Goal: Task Accomplishment & Management: Use online tool/utility

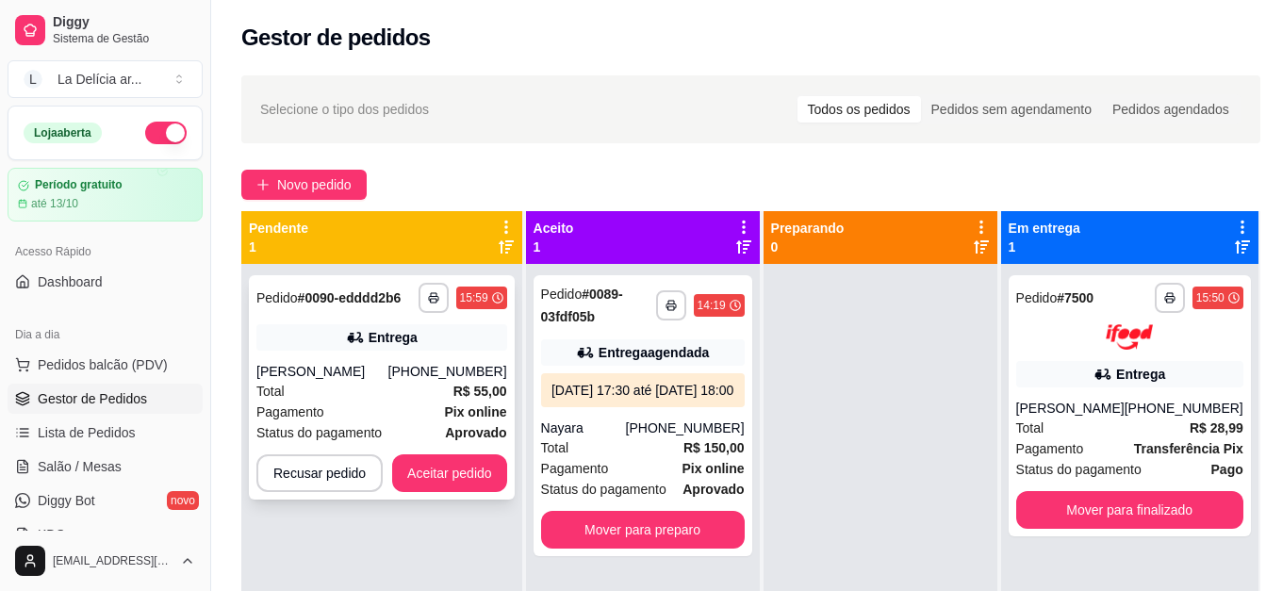
click at [388, 380] on div "[PERSON_NAME]" at bounding box center [322, 371] width 132 height 19
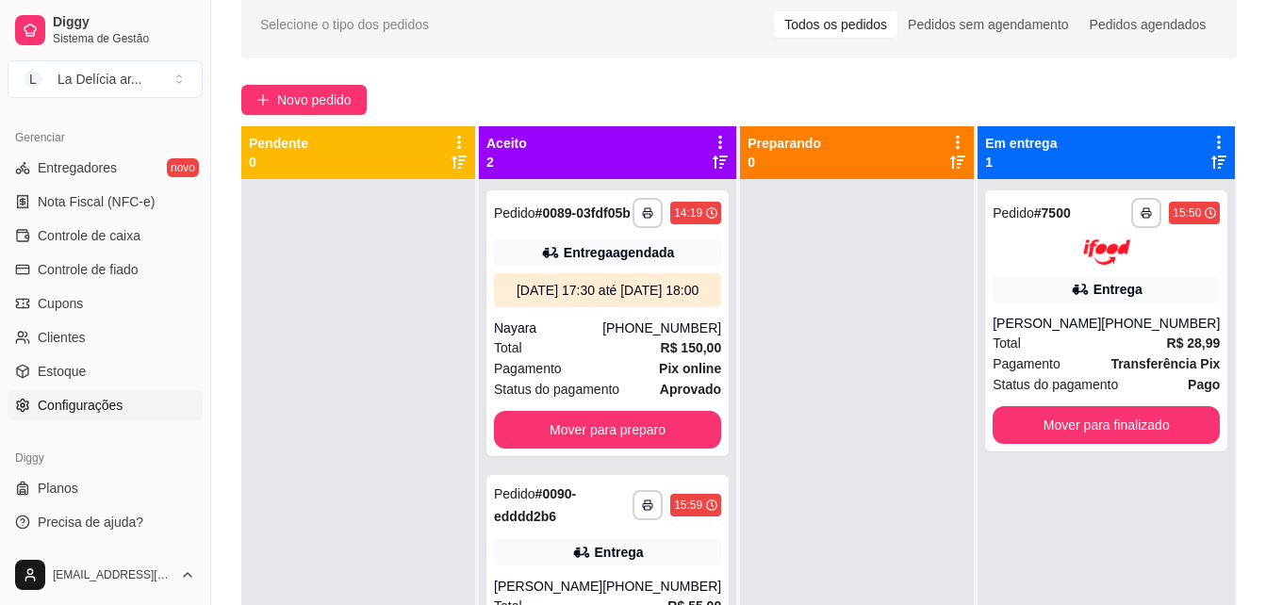
scroll to position [188, 0]
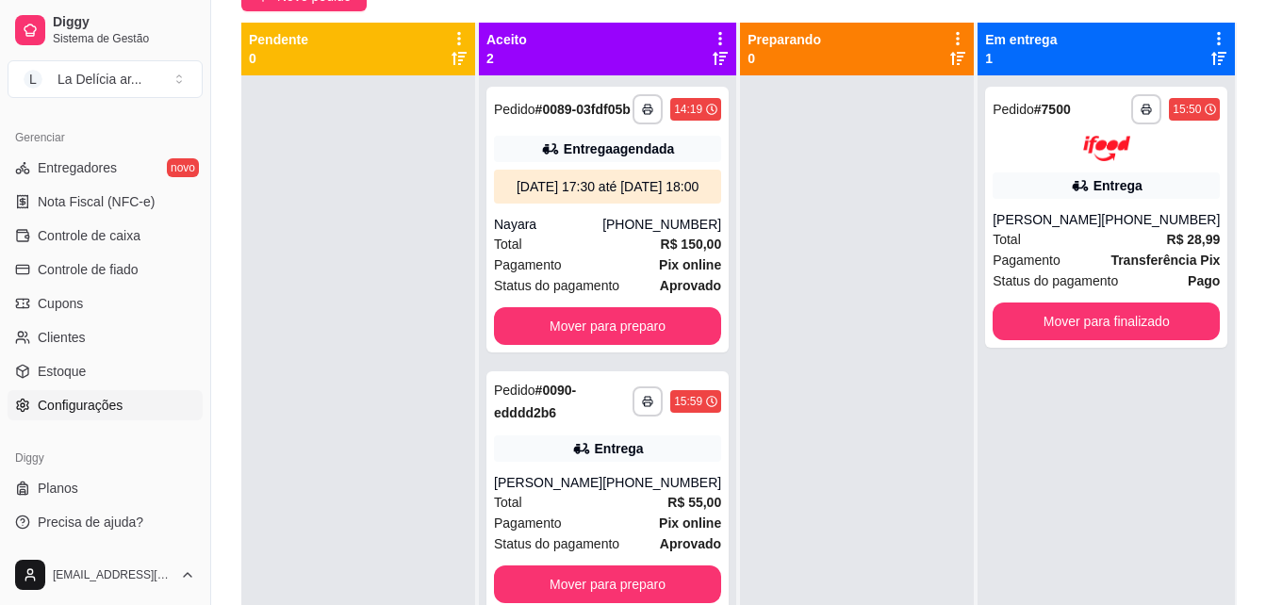
click at [76, 397] on span "Configurações" at bounding box center [80, 405] width 85 height 19
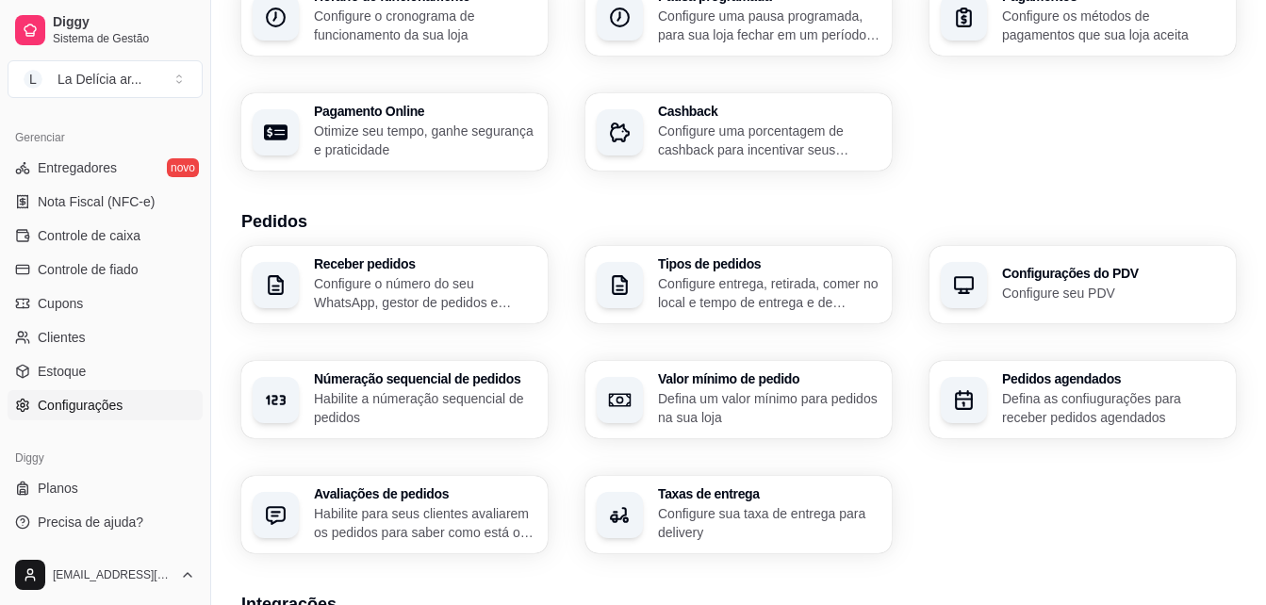
scroll to position [283, 0]
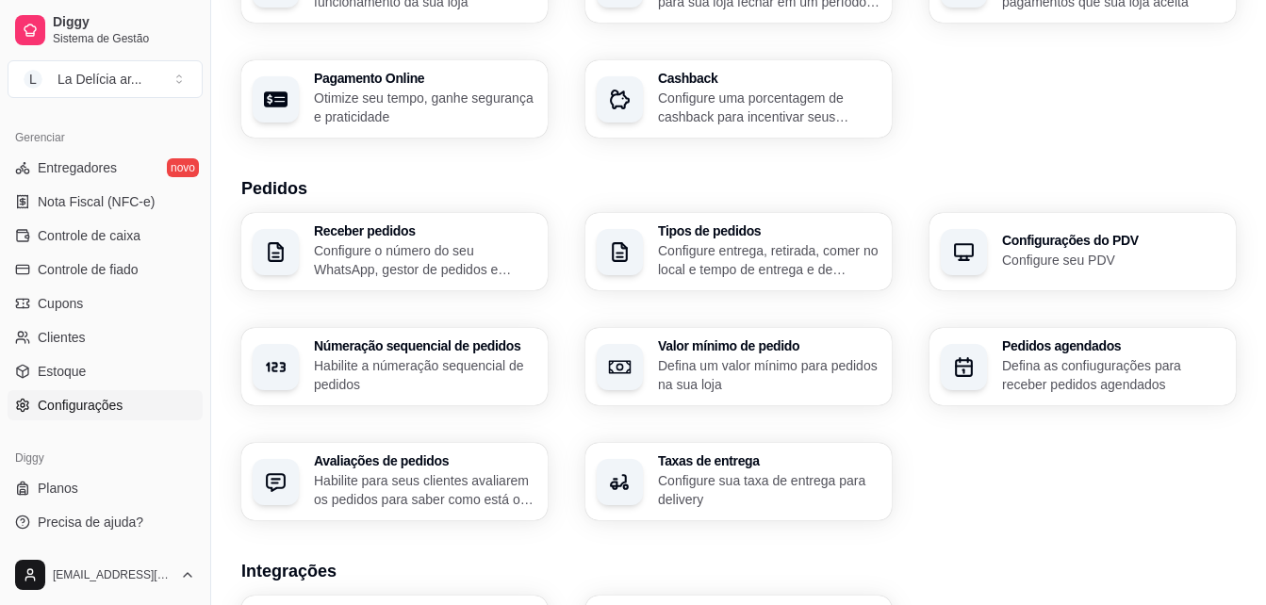
click at [753, 462] on h3 "Taxas de entrega" at bounding box center [769, 460] width 222 height 13
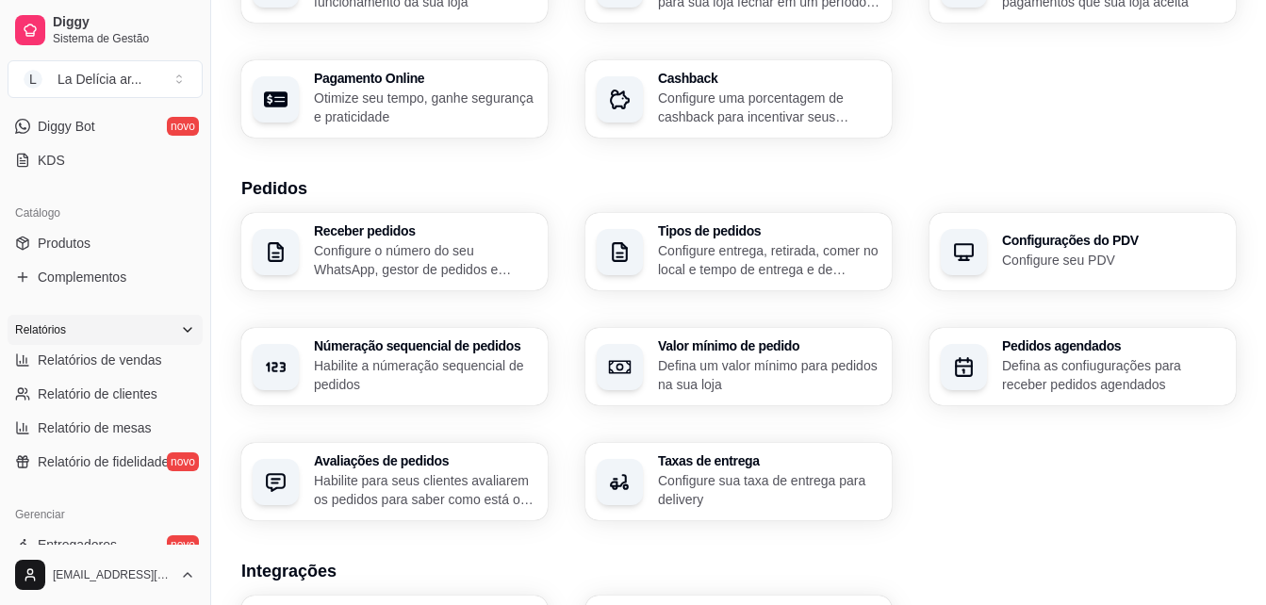
scroll to position [186, 0]
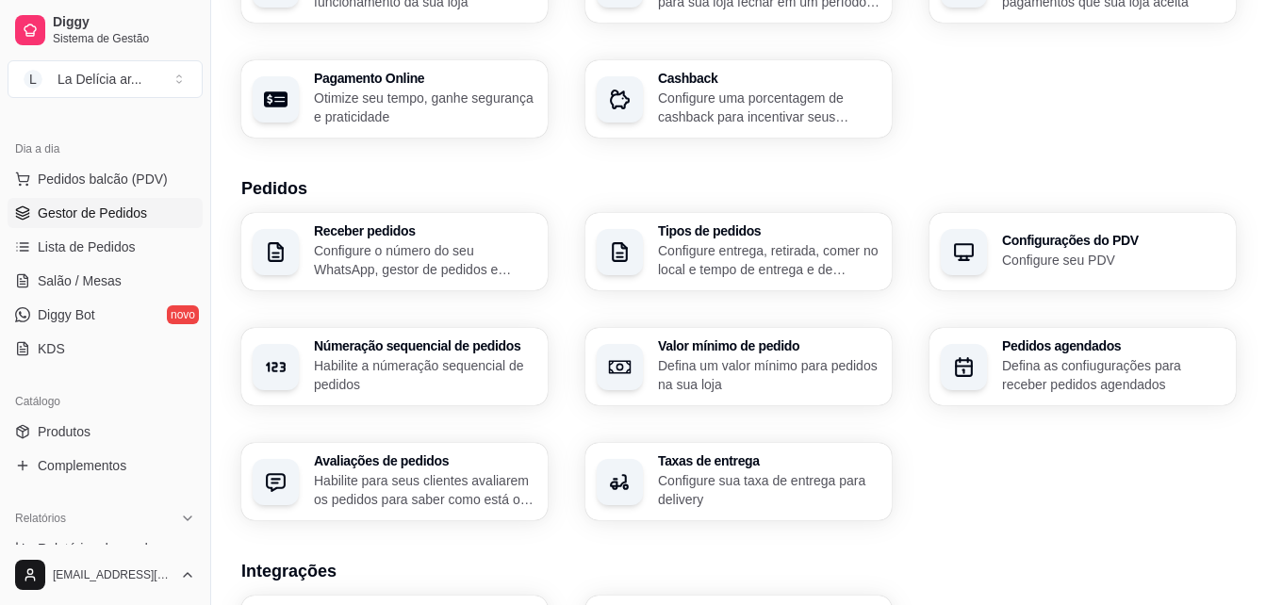
click at [108, 221] on span "Gestor de Pedidos" at bounding box center [92, 213] width 109 height 19
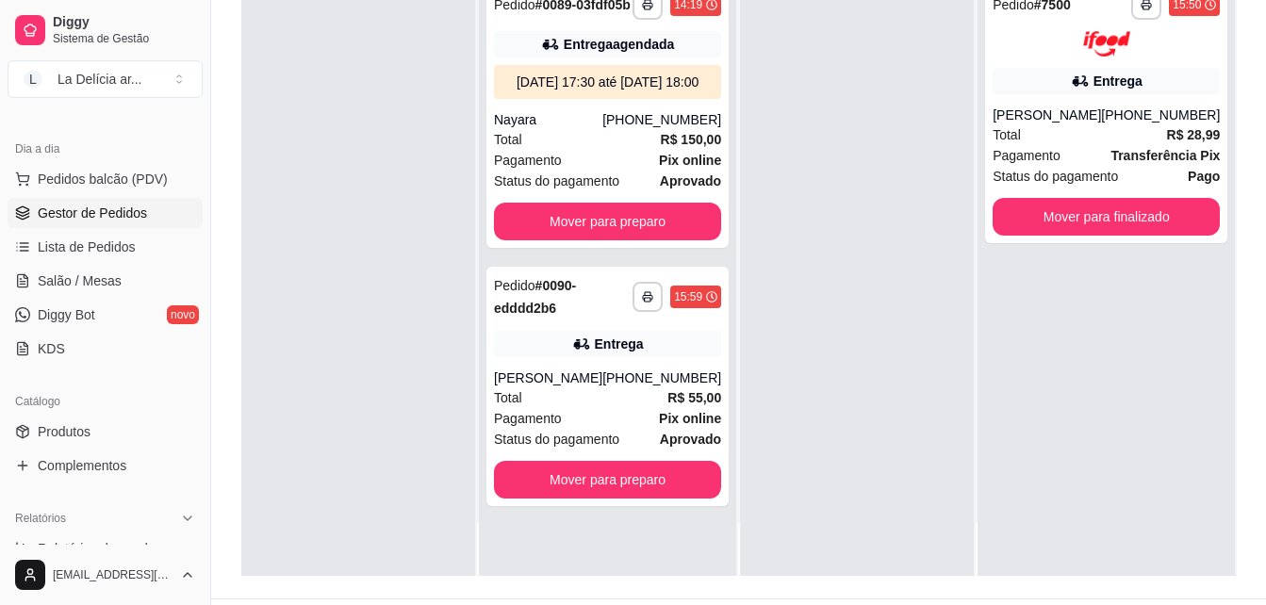
scroll to position [287, 0]
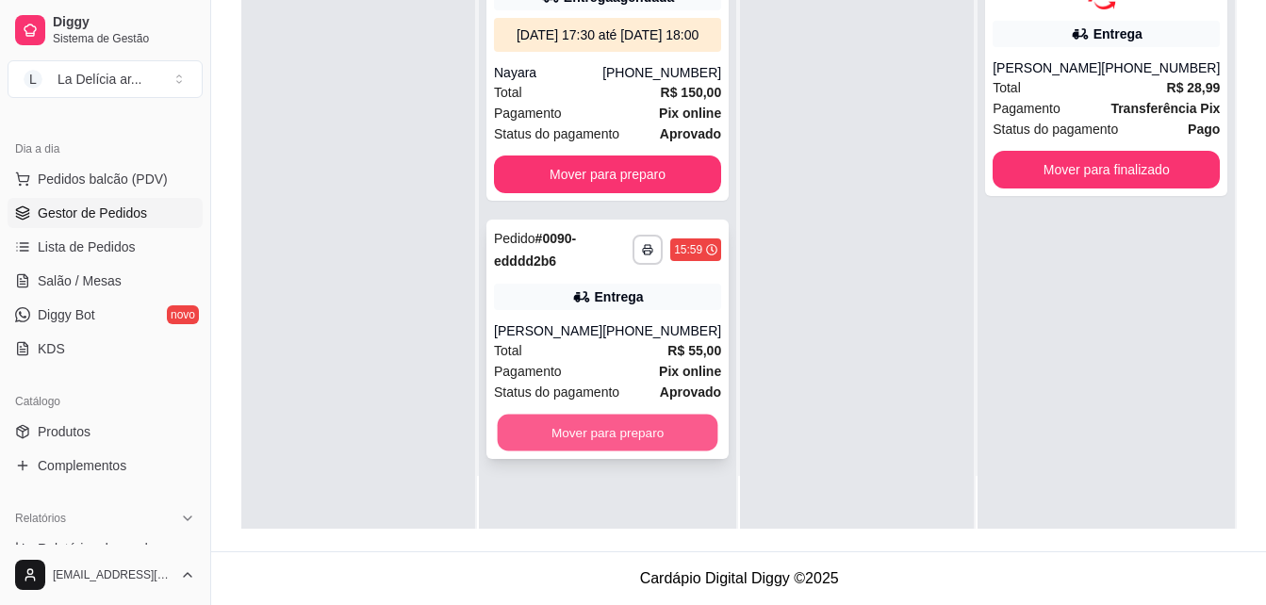
click at [578, 451] on button "Mover para preparo" at bounding box center [608, 433] width 221 height 37
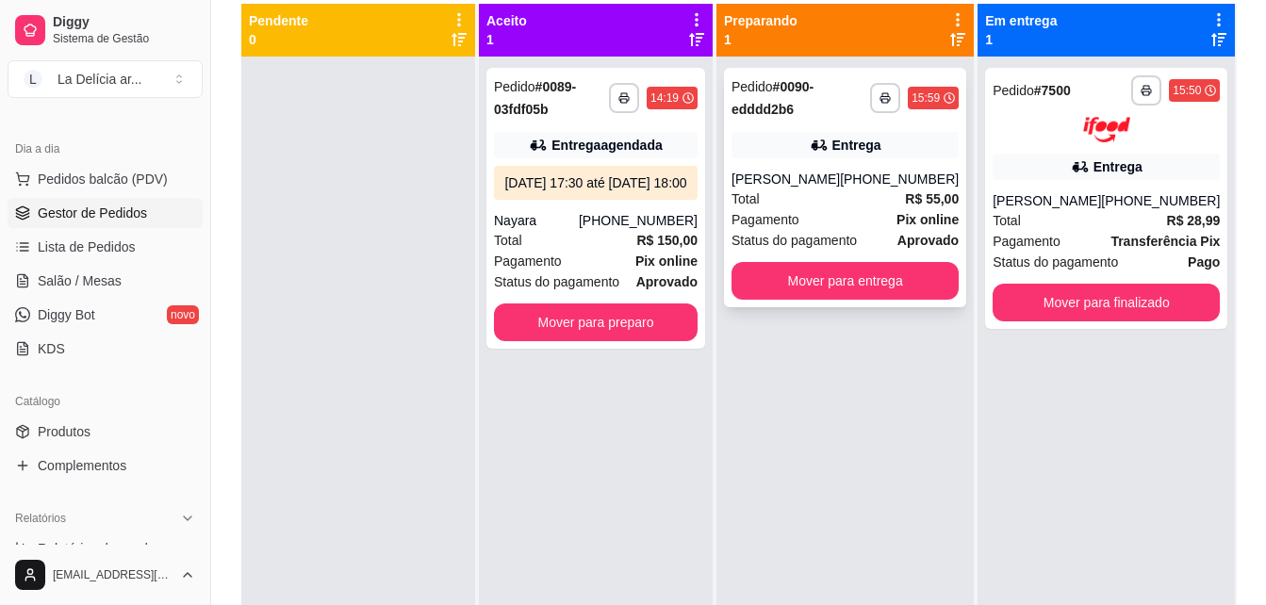
scroll to position [0, 0]
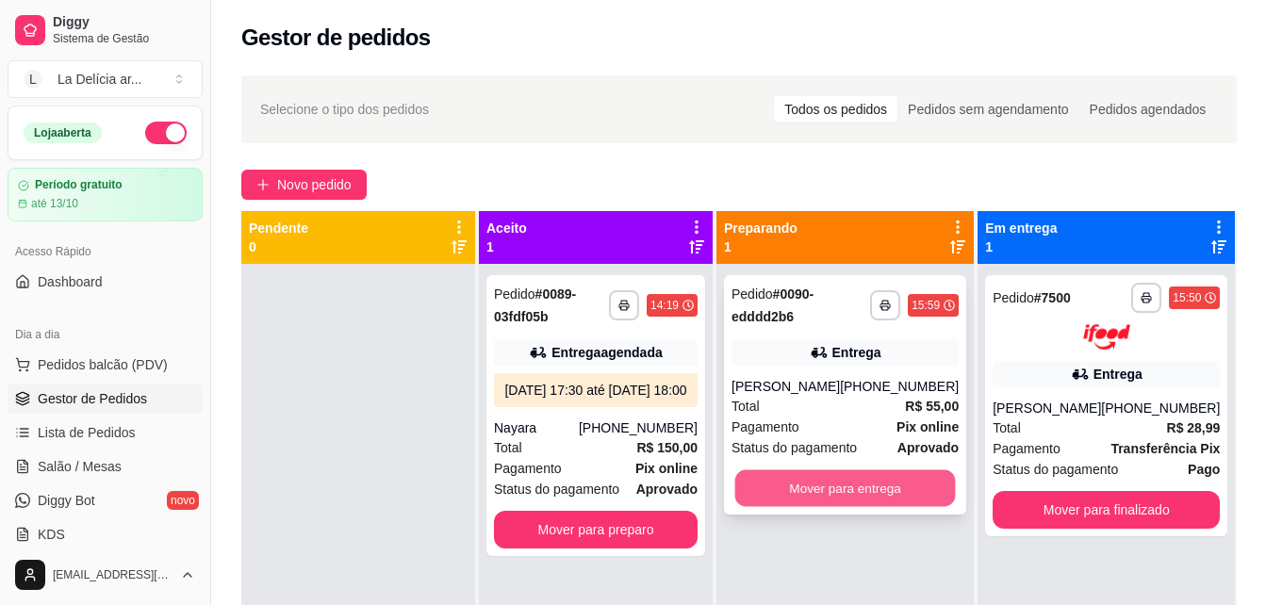
click at [863, 500] on button "Mover para entrega" at bounding box center [845, 488] width 221 height 37
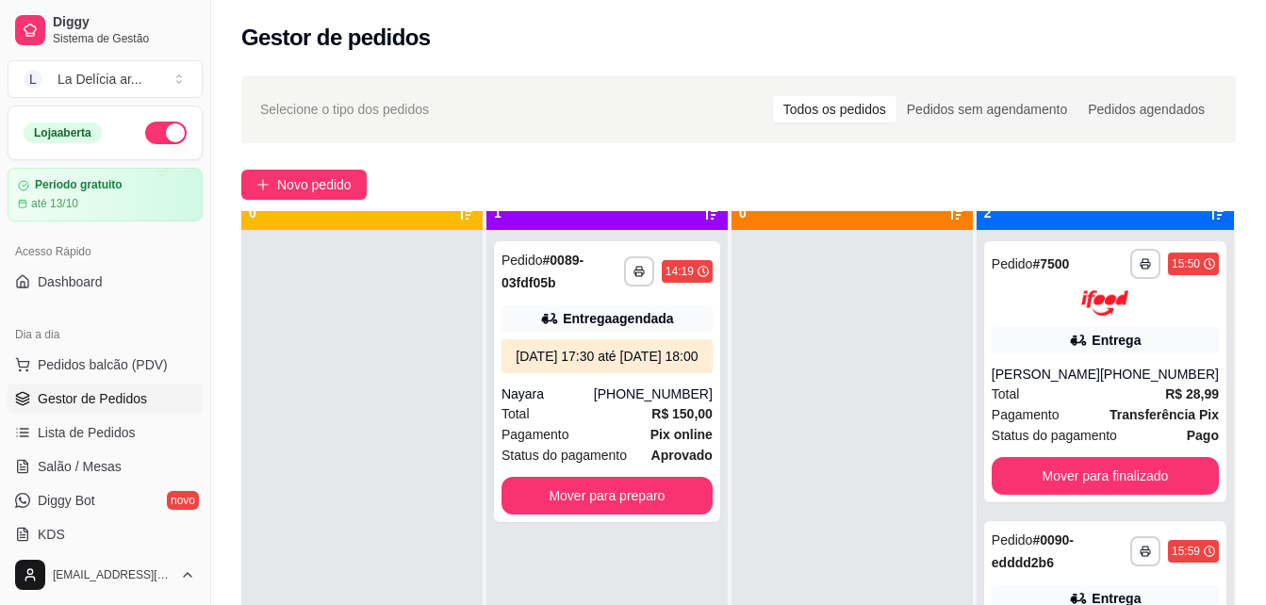
scroll to position [53, 0]
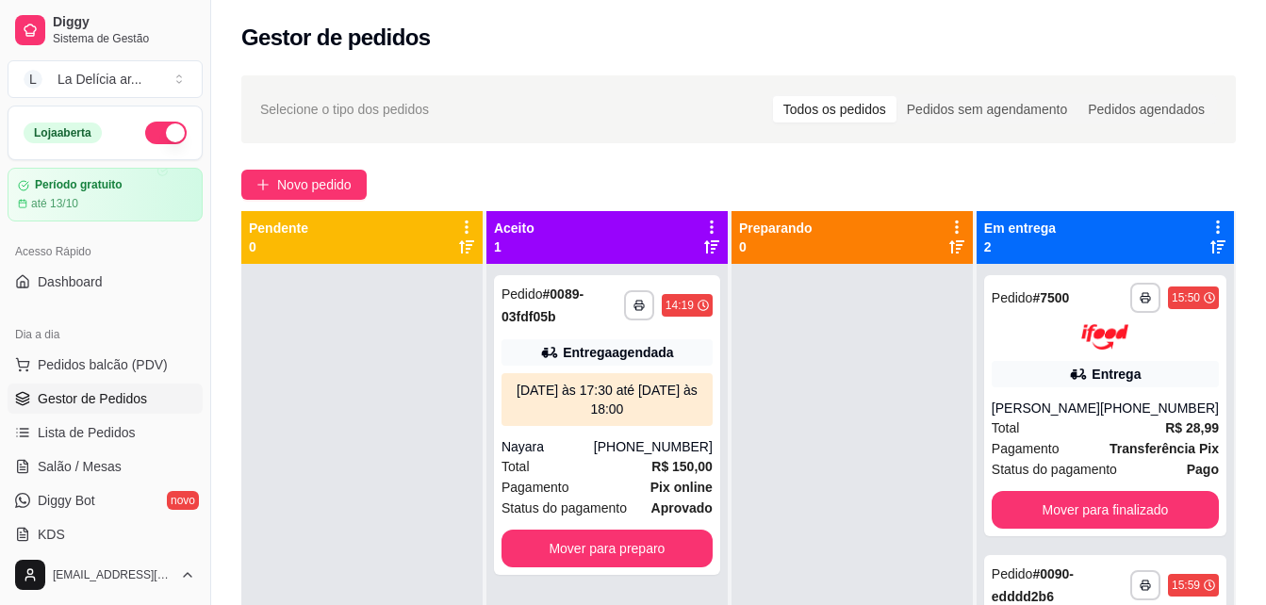
click at [943, 401] on div at bounding box center [851, 566] width 241 height 605
